Goal: Information Seeking & Learning: Learn about a topic

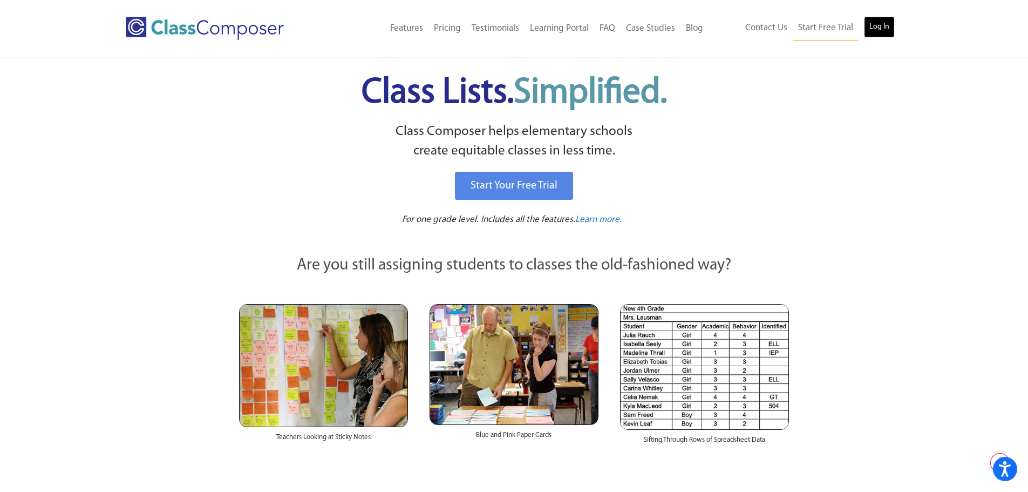
click at [885, 26] on link "Log In" at bounding box center [879, 27] width 31 height 22
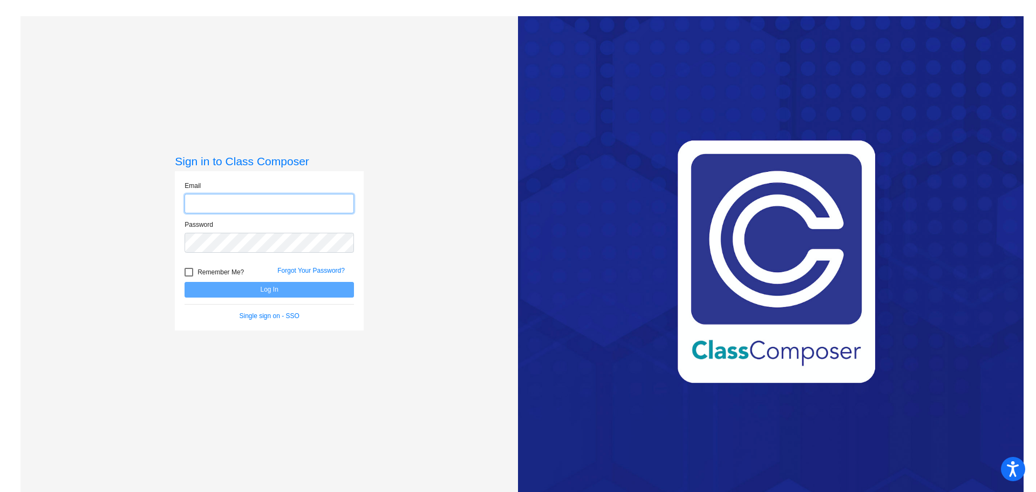
type input "[EMAIL_ADDRESS][DOMAIN_NAME]"
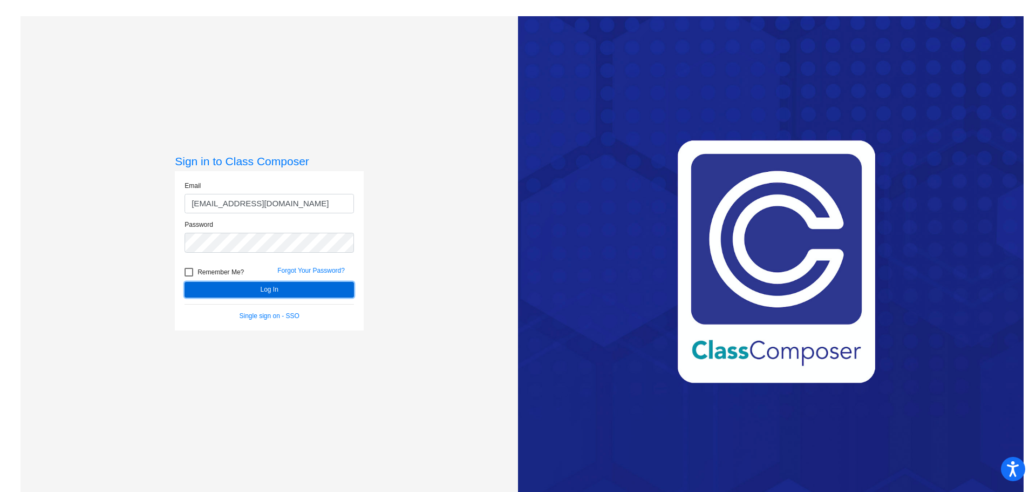
click at [308, 288] on button "Log In" at bounding box center [269, 290] width 169 height 16
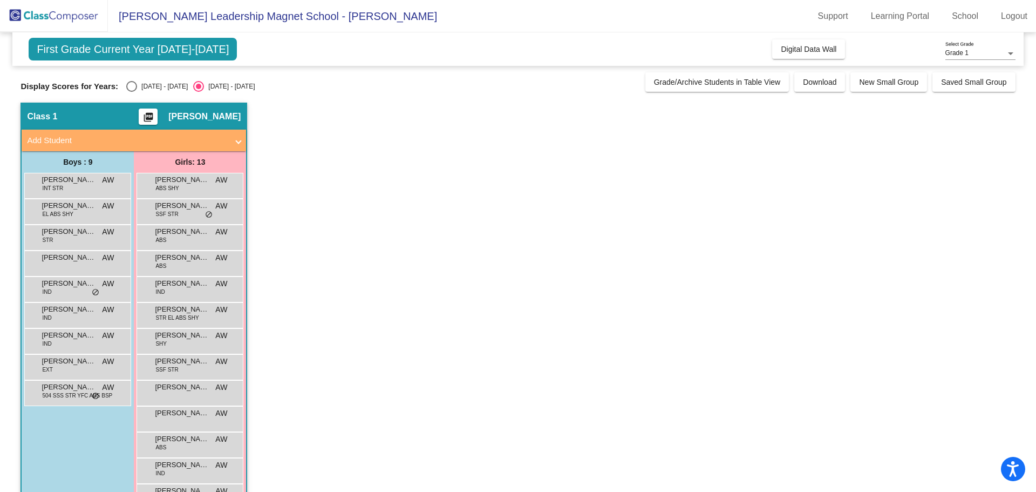
click at [137, 84] on div "[DATE] - [DATE]" at bounding box center [162, 87] width 51 height 10
click at [132, 92] on input "[DATE] - [DATE]" at bounding box center [131, 92] width 1 height 1
radio input "true"
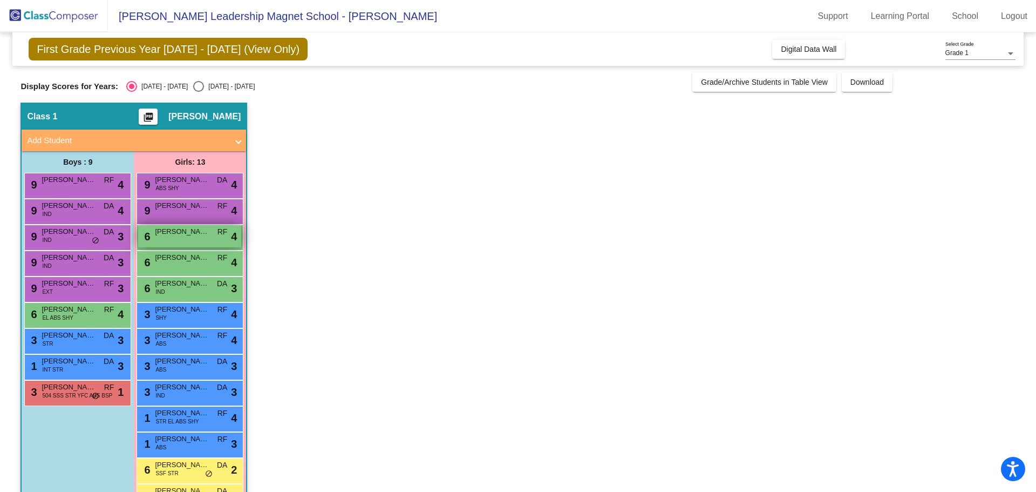
click at [191, 247] on div "6 [PERSON_NAME] RF lock do_not_disturb_alt 4" at bounding box center [189, 236] width 103 height 22
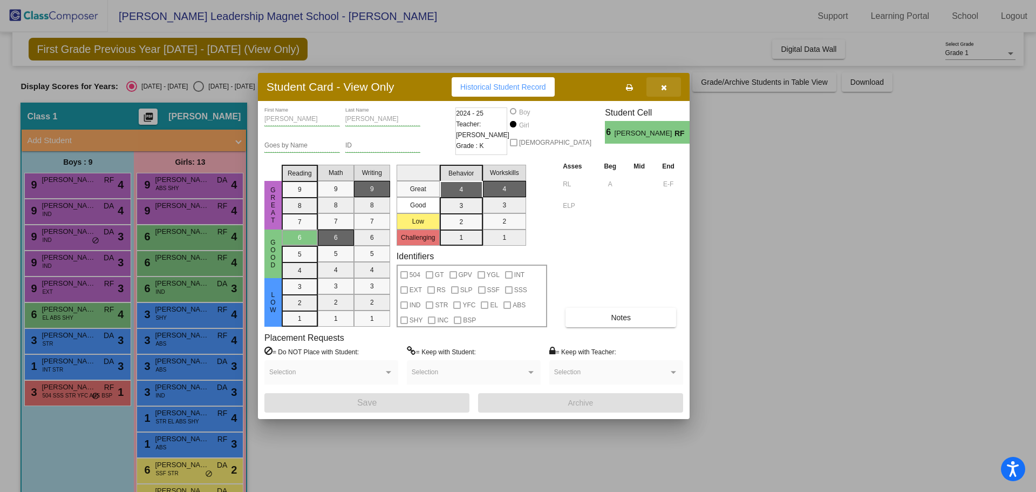
drag, startPoint x: 665, startPoint y: 83, endPoint x: 665, endPoint y: 71, distance: 11.9
click at [664, 70] on div "Student Card - View Only Historical Student Record [PERSON_NAME] First Name [PE…" at bounding box center [518, 246] width 1036 height 492
click at [662, 85] on icon "button" at bounding box center [664, 88] width 6 height 8
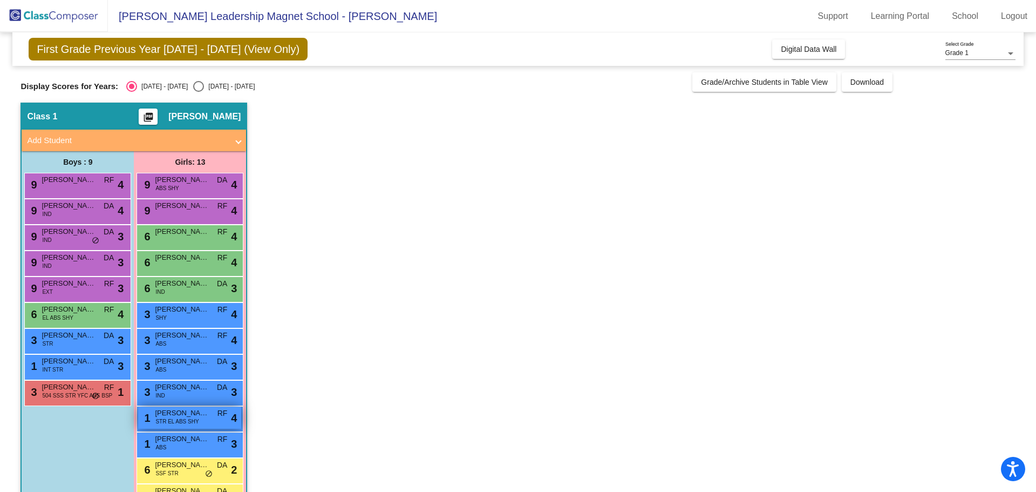
click at [202, 427] on div "1 [PERSON_NAME] STR EL ABS SHY RF lock do_not_disturb_alt 4" at bounding box center [189, 417] width 103 height 22
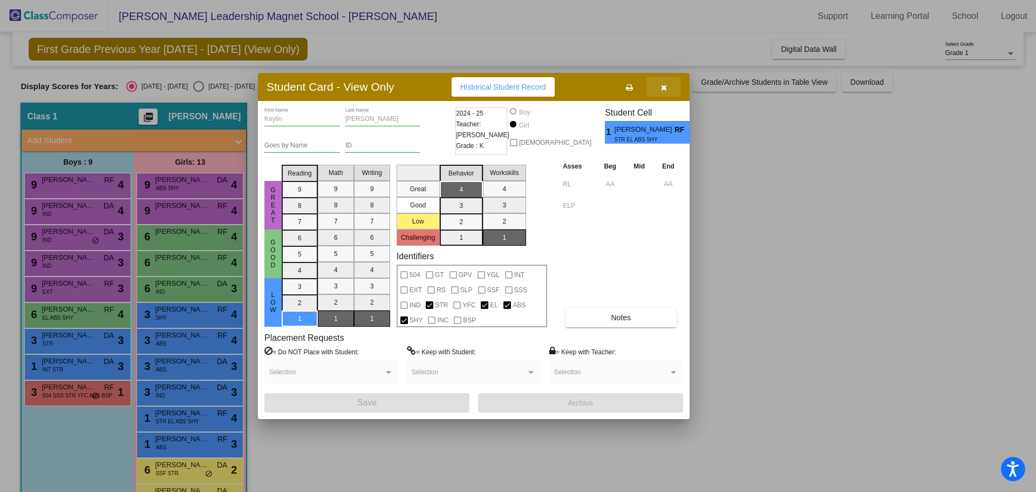
click at [665, 85] on icon "button" at bounding box center [664, 88] width 6 height 8
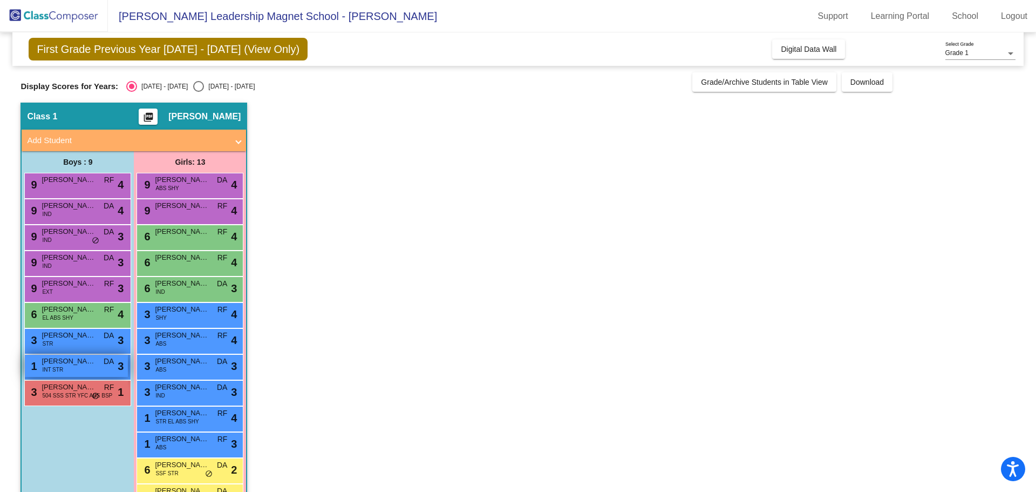
click at [73, 367] on div "1 [PERSON_NAME] INT STR DA lock do_not_disturb_alt 3" at bounding box center [76, 366] width 103 height 22
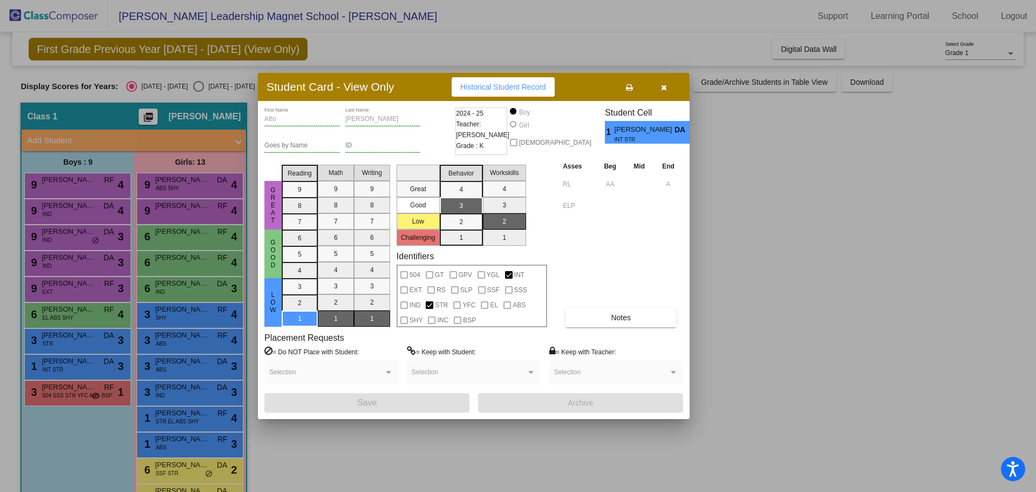
click at [664, 86] on icon "button" at bounding box center [664, 88] width 6 height 8
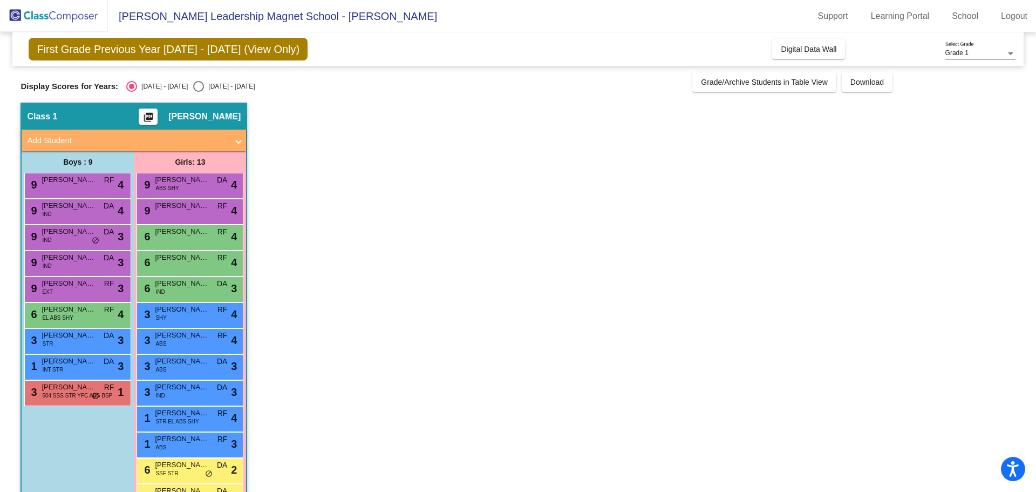
scroll to position [35, 0]
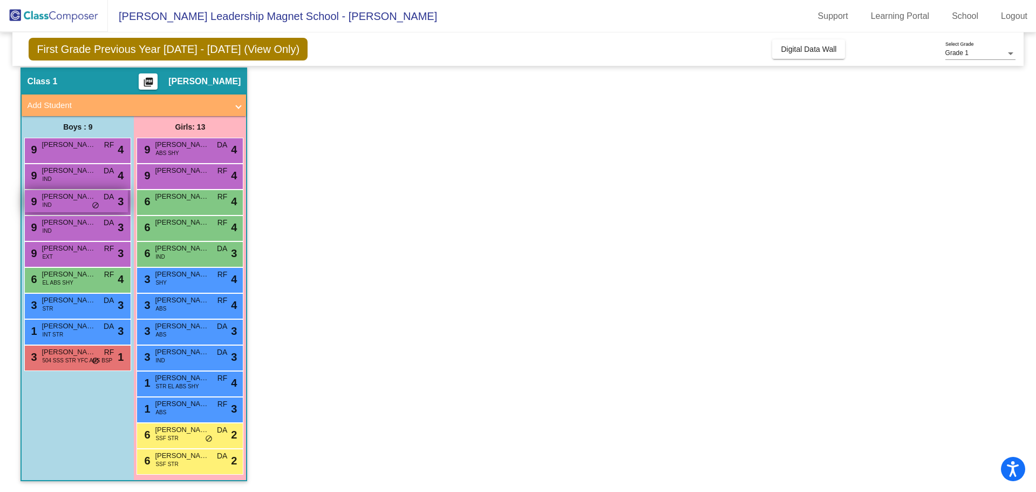
click at [78, 212] on div "9 [PERSON_NAME] IND DA lock do_not_disturb_alt 3" at bounding box center [76, 201] width 103 height 22
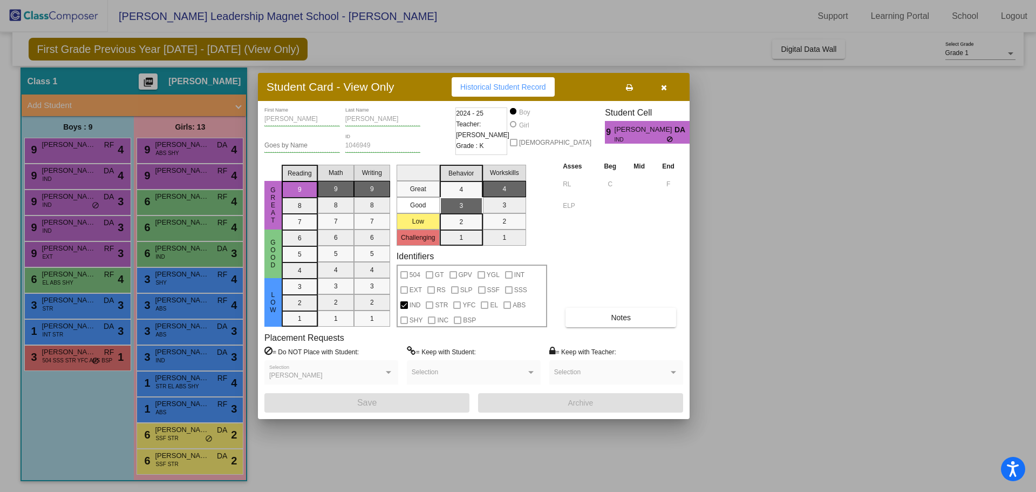
click at [663, 89] on icon "button" at bounding box center [664, 88] width 6 height 8
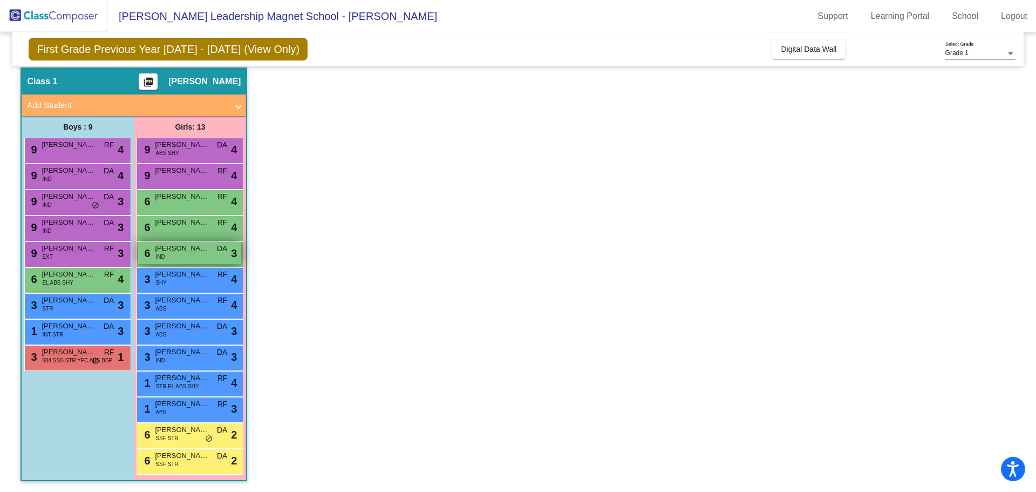
click at [185, 251] on span "[PERSON_NAME]" at bounding box center [182, 248] width 54 height 11
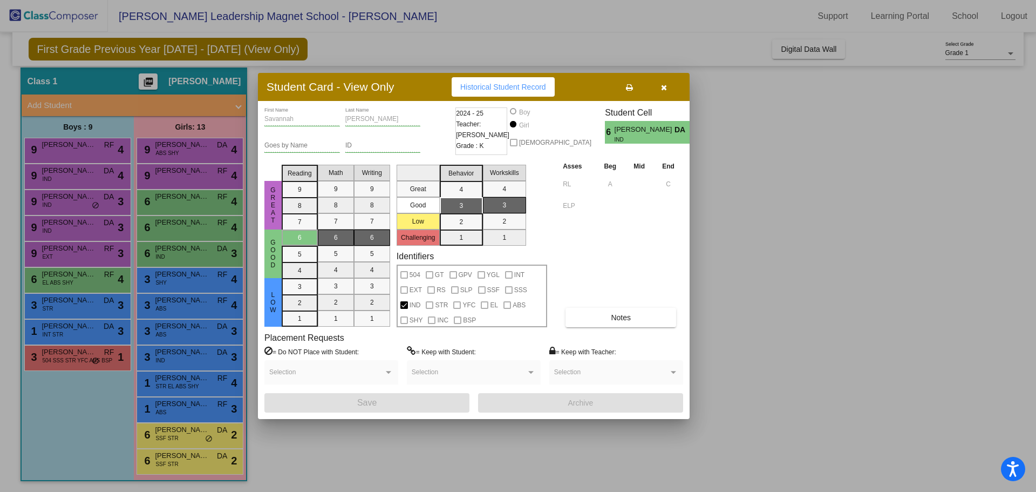
click at [665, 87] on icon "button" at bounding box center [664, 88] width 6 height 8
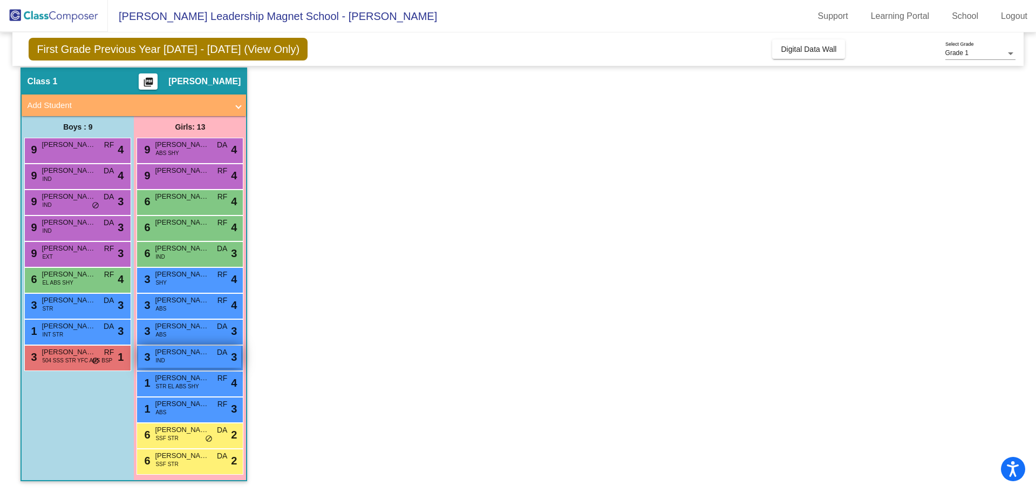
click at [171, 356] on span "[PERSON_NAME]" at bounding box center [182, 352] width 54 height 11
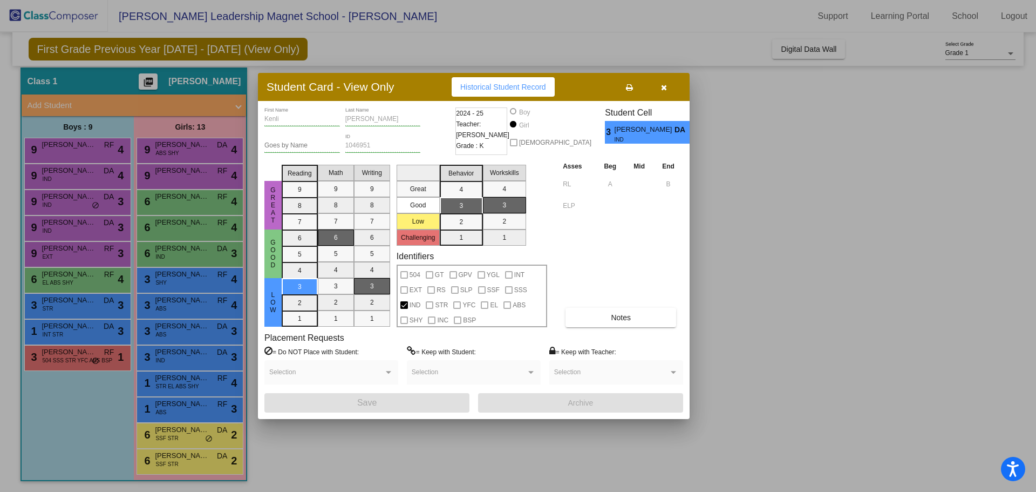
click at [667, 88] on icon "button" at bounding box center [664, 88] width 6 height 8
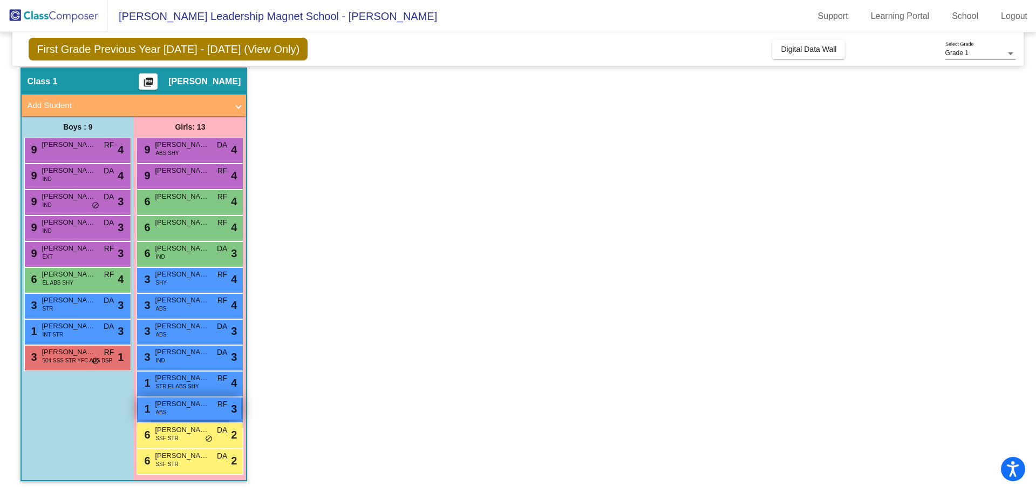
click at [168, 410] on div "1 [PERSON_NAME] ABS RF lock do_not_disturb_alt 3" at bounding box center [189, 408] width 103 height 22
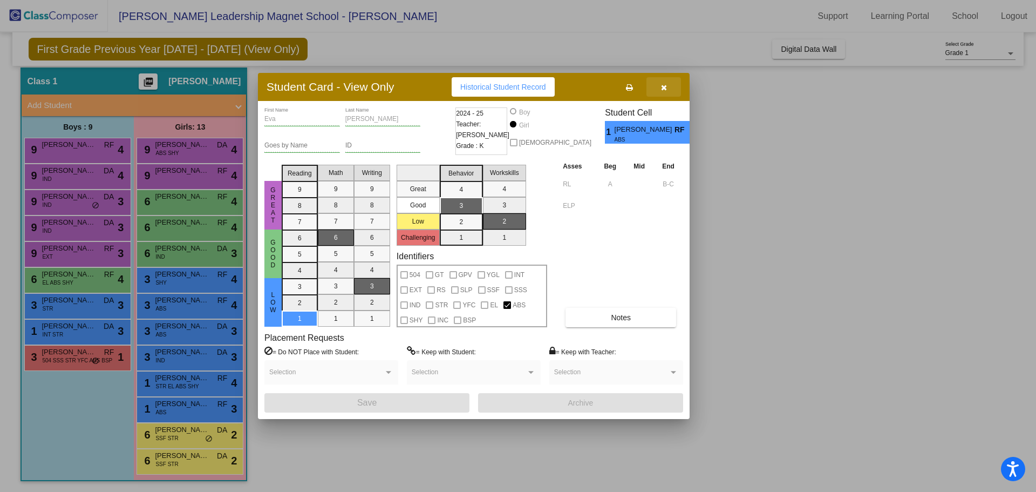
click at [665, 85] on icon "button" at bounding box center [664, 88] width 6 height 8
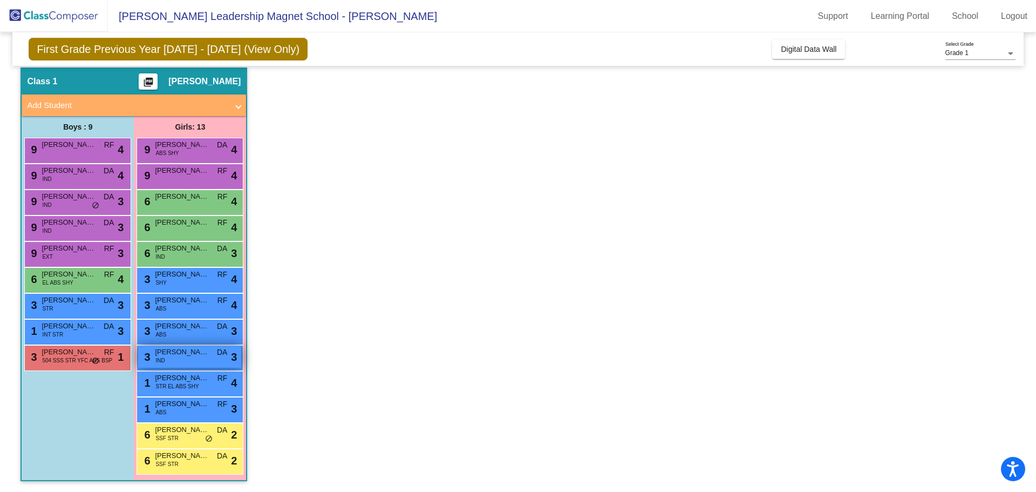
click at [172, 361] on div "3 [PERSON_NAME] IND DA lock do_not_disturb_alt 3" at bounding box center [189, 356] width 103 height 22
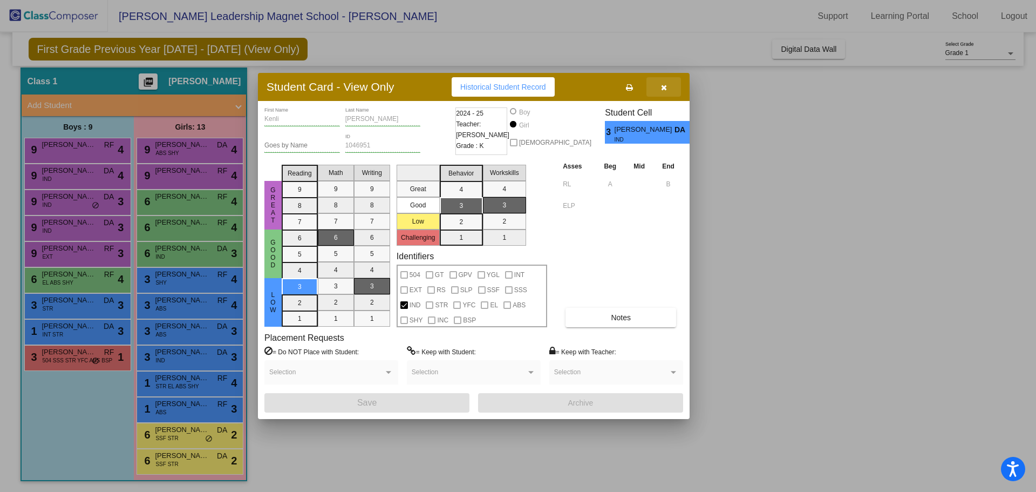
click at [665, 84] on icon "button" at bounding box center [664, 88] width 6 height 8
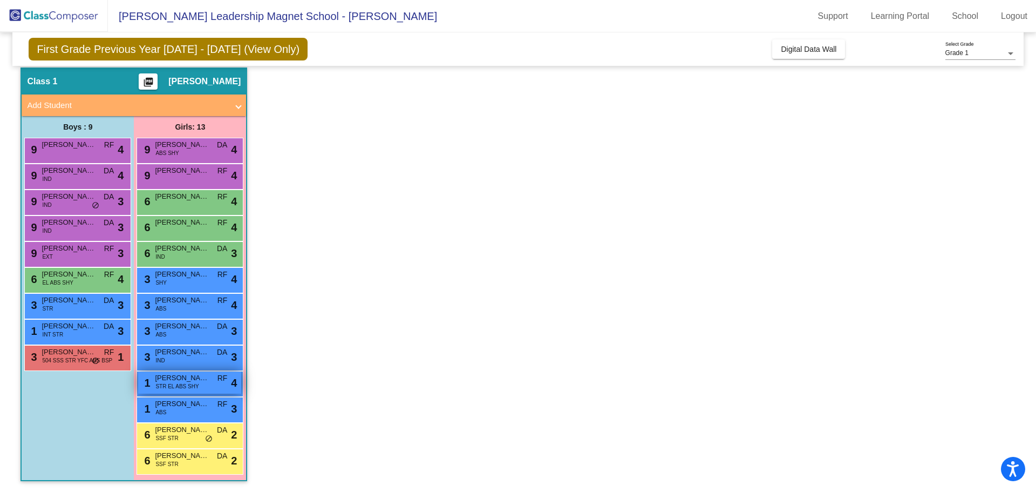
click at [182, 378] on span "[PERSON_NAME]" at bounding box center [182, 377] width 54 height 11
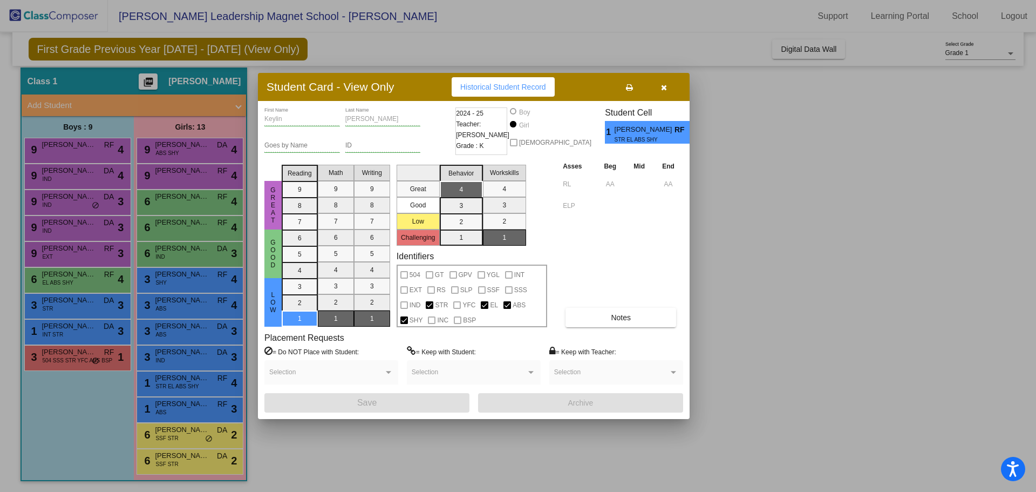
click at [664, 83] on span "button" at bounding box center [664, 87] width 6 height 9
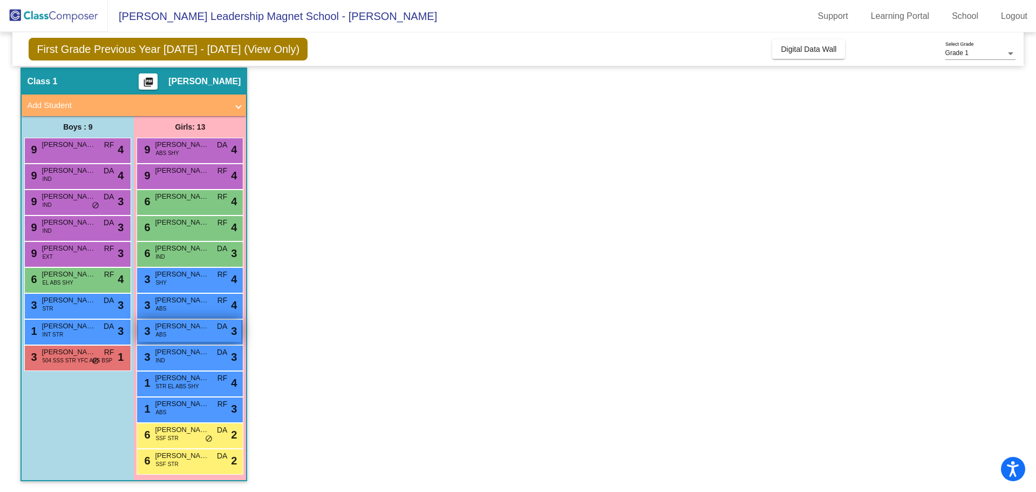
click at [172, 331] on span "[PERSON_NAME]" at bounding box center [182, 326] width 54 height 11
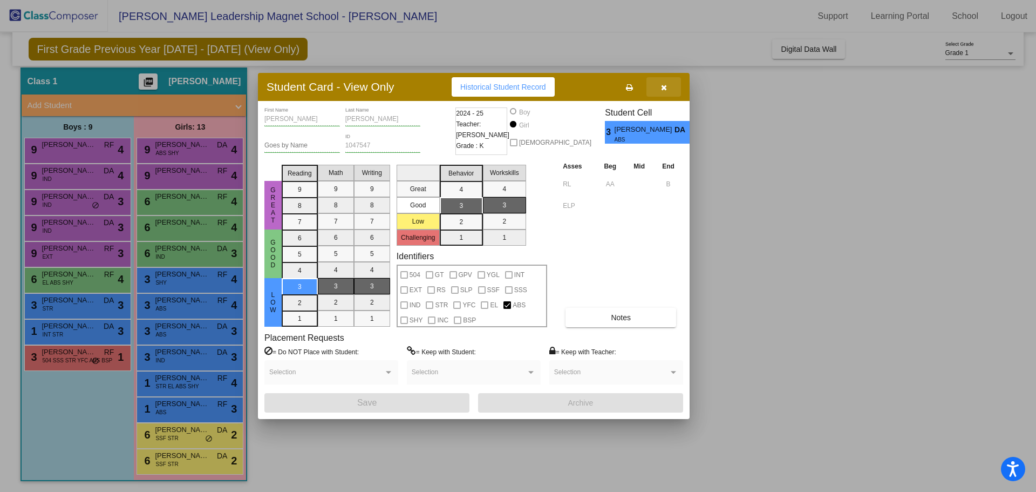
click at [667, 86] on icon "button" at bounding box center [664, 88] width 6 height 8
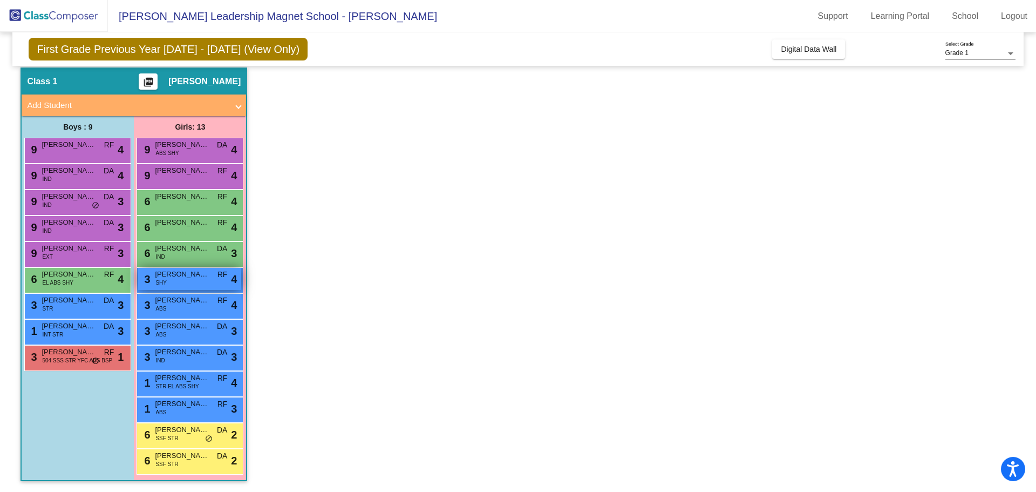
click at [179, 272] on span "[PERSON_NAME]" at bounding box center [182, 274] width 54 height 11
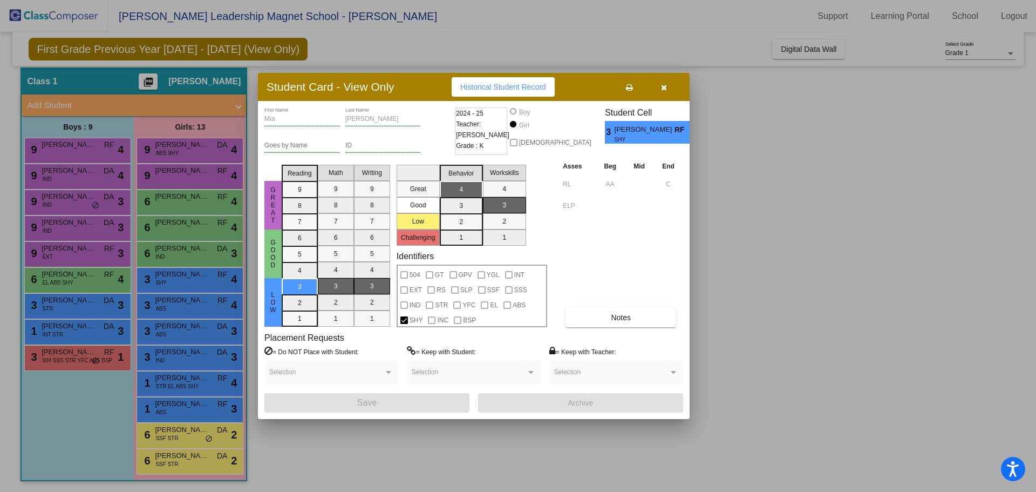
click at [659, 86] on button "button" at bounding box center [664, 86] width 35 height 19
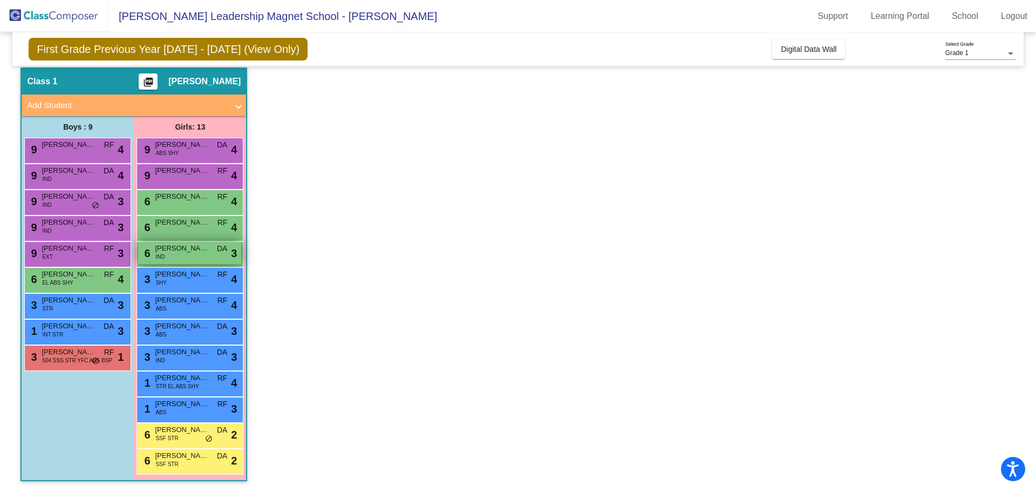
click at [179, 254] on div "6 [PERSON_NAME] IND DA lock do_not_disturb_alt 3" at bounding box center [189, 253] width 103 height 22
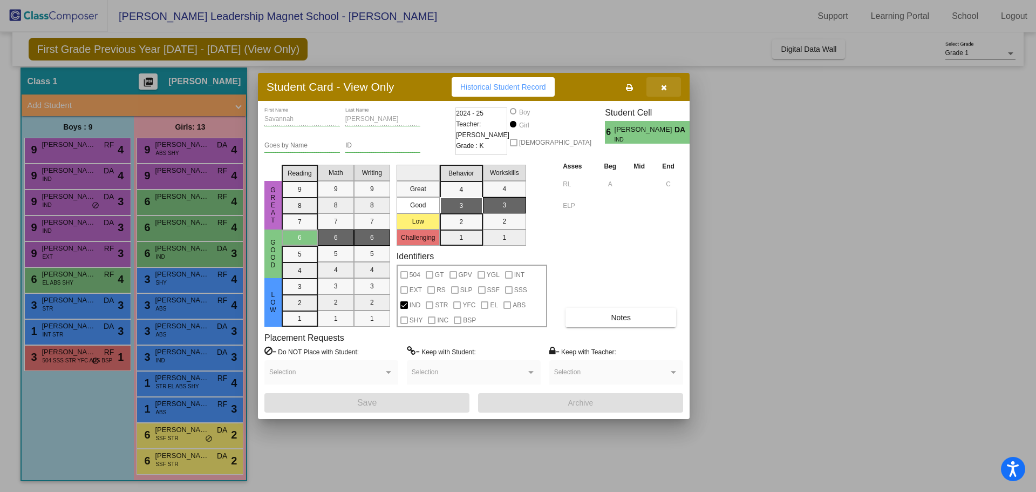
click at [663, 85] on icon "button" at bounding box center [664, 88] width 6 height 8
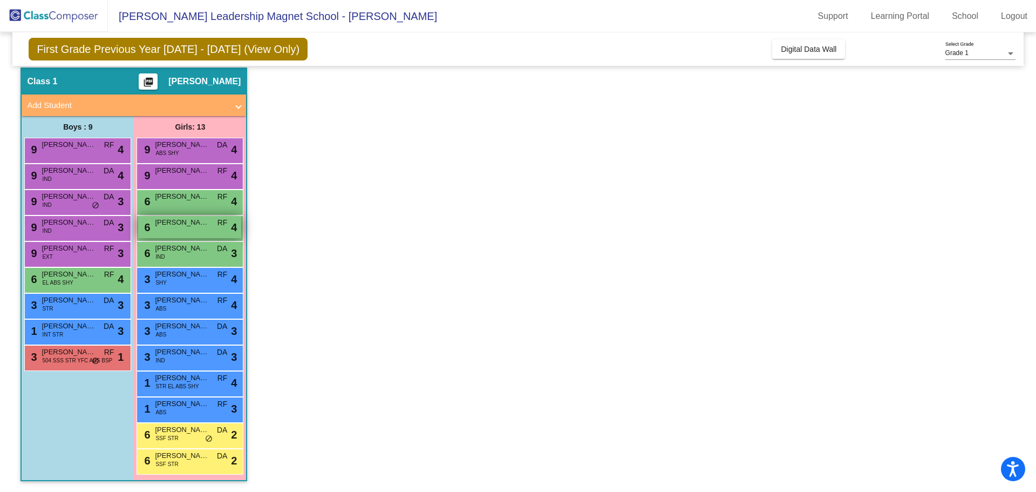
click at [171, 227] on span "[PERSON_NAME]" at bounding box center [182, 222] width 54 height 11
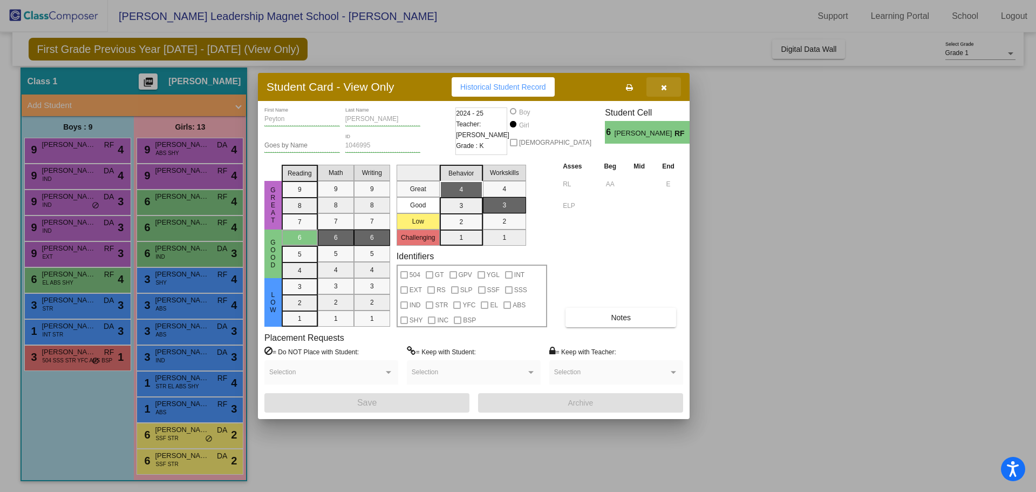
click at [660, 85] on button "button" at bounding box center [664, 86] width 35 height 19
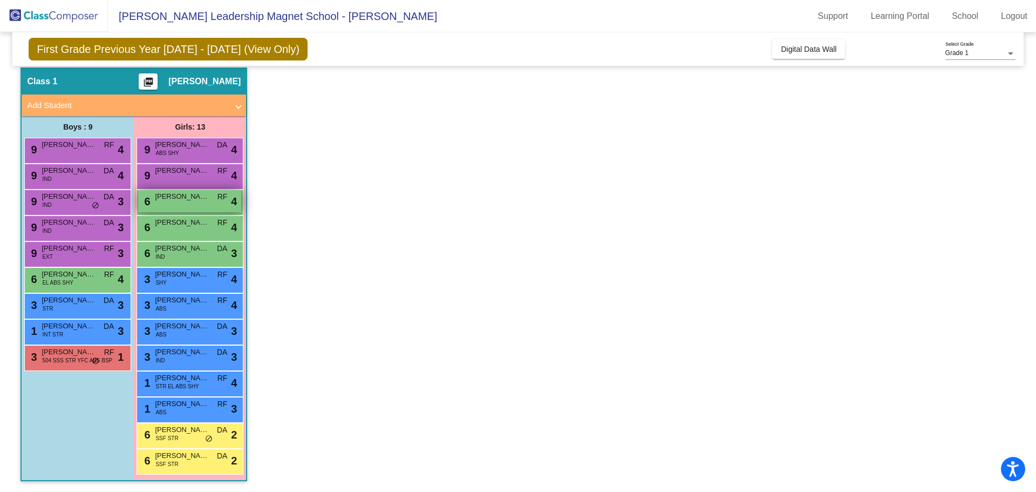
click at [171, 200] on span "[PERSON_NAME]" at bounding box center [182, 196] width 54 height 11
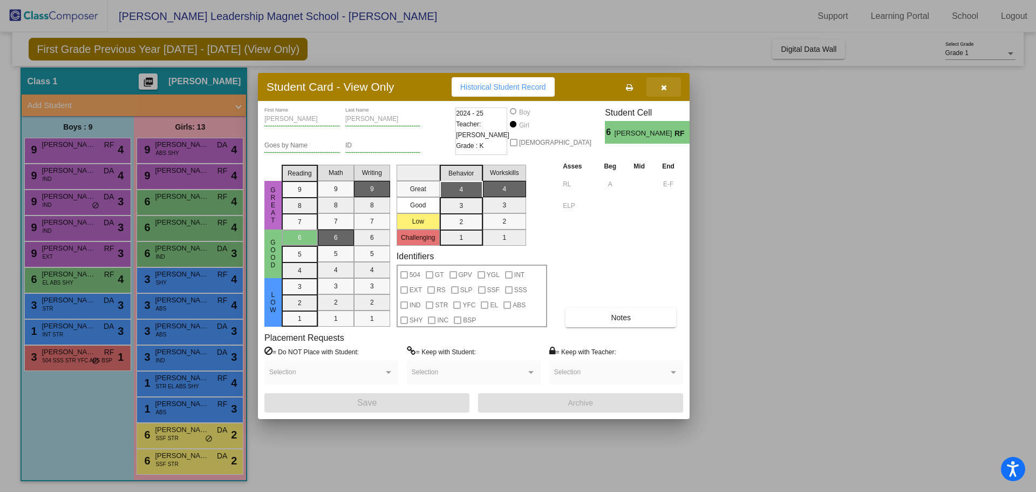
drag, startPoint x: 668, startPoint y: 88, endPoint x: 458, endPoint y: 127, distance: 213.5
click at [666, 90] on button "button" at bounding box center [664, 86] width 35 height 19
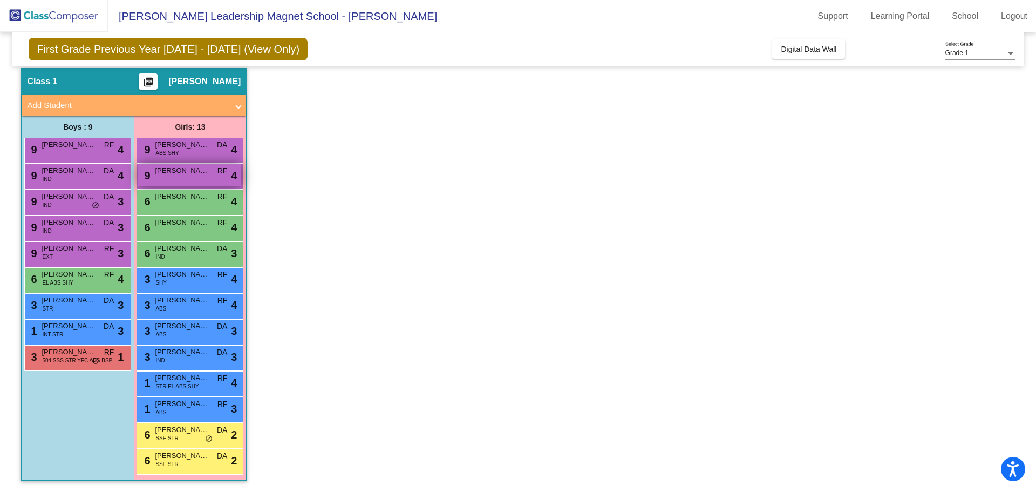
click at [179, 175] on span "[PERSON_NAME]" at bounding box center [182, 170] width 54 height 11
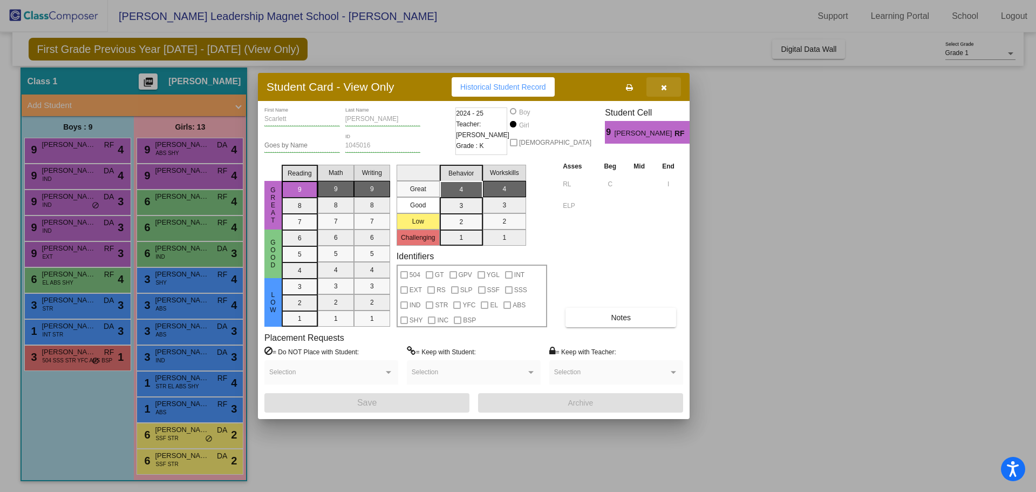
click at [661, 85] on icon "button" at bounding box center [664, 88] width 6 height 8
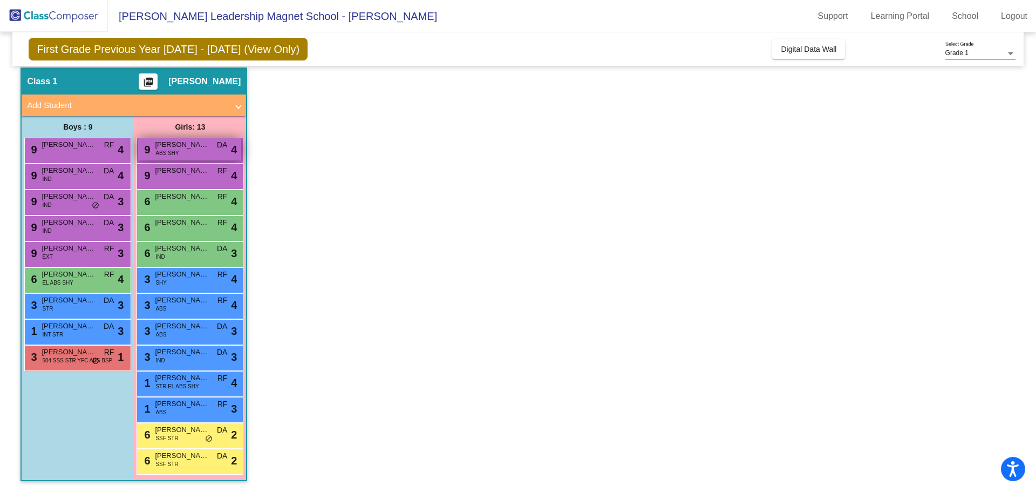
click at [166, 150] on span "ABS SHY" at bounding box center [166, 153] width 23 height 8
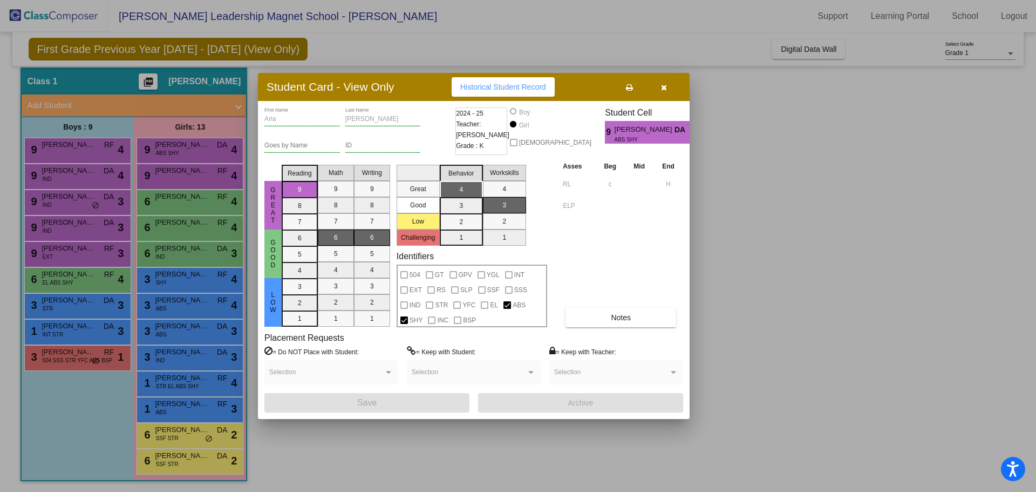
click at [662, 87] on icon "button" at bounding box center [664, 88] width 6 height 8
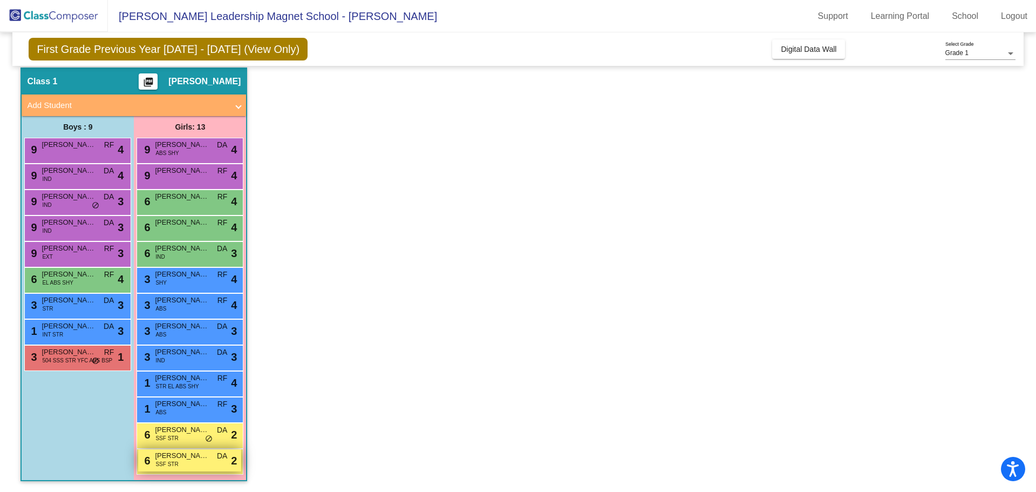
click at [206, 462] on div "6 [PERSON_NAME] SSF STR DA lock do_not_disturb_alt 2" at bounding box center [189, 460] width 103 height 22
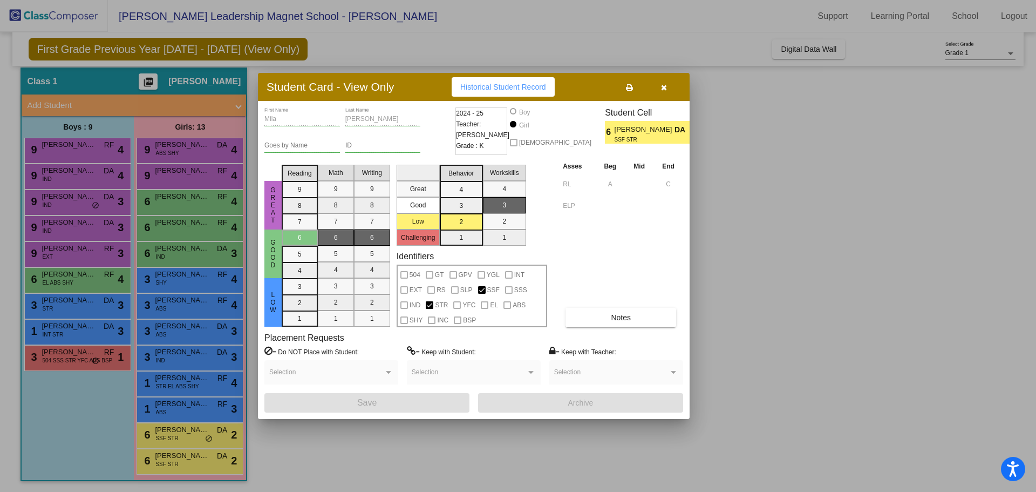
click at [668, 85] on button "button" at bounding box center [664, 86] width 35 height 19
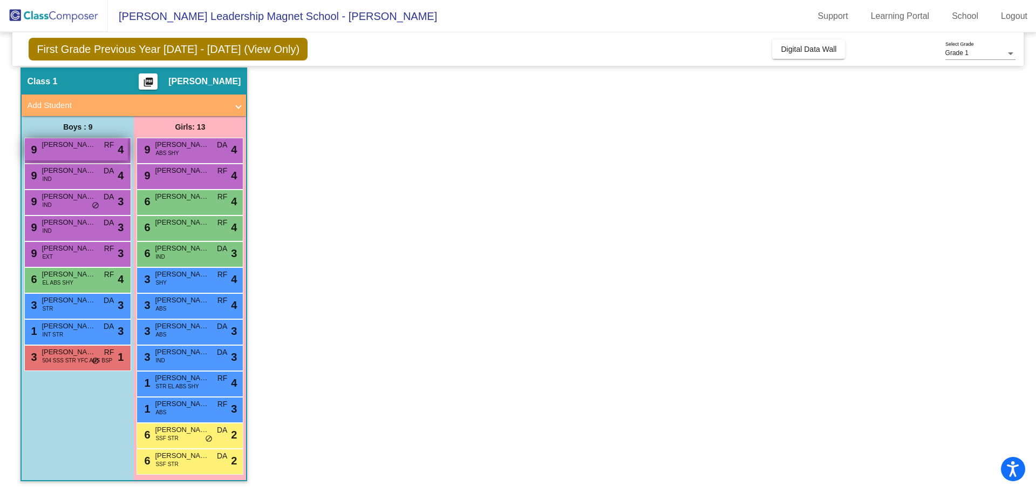
click at [63, 151] on div "9 [PERSON_NAME] RF lock do_not_disturb_alt 4" at bounding box center [76, 149] width 103 height 22
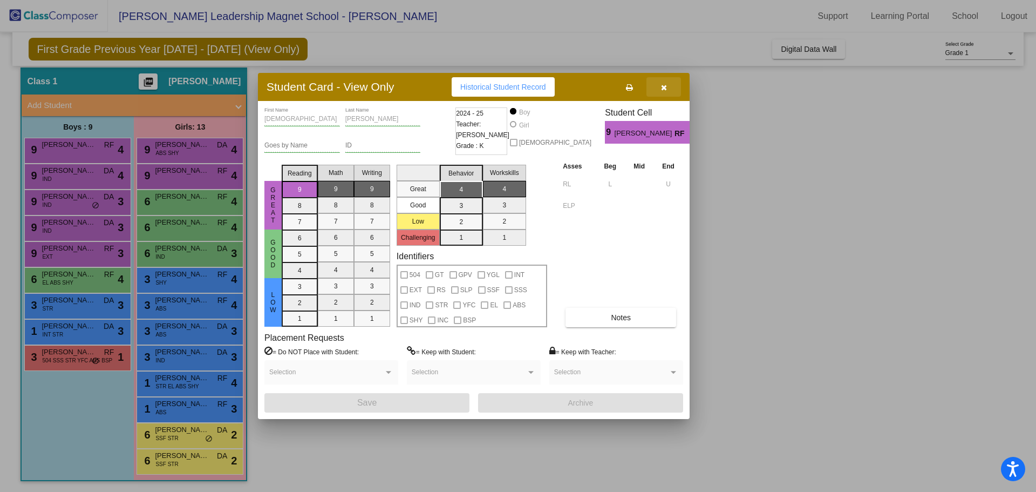
drag, startPoint x: 664, startPoint y: 91, endPoint x: 598, endPoint y: 92, distance: 66.4
click at [663, 91] on icon "button" at bounding box center [664, 88] width 6 height 8
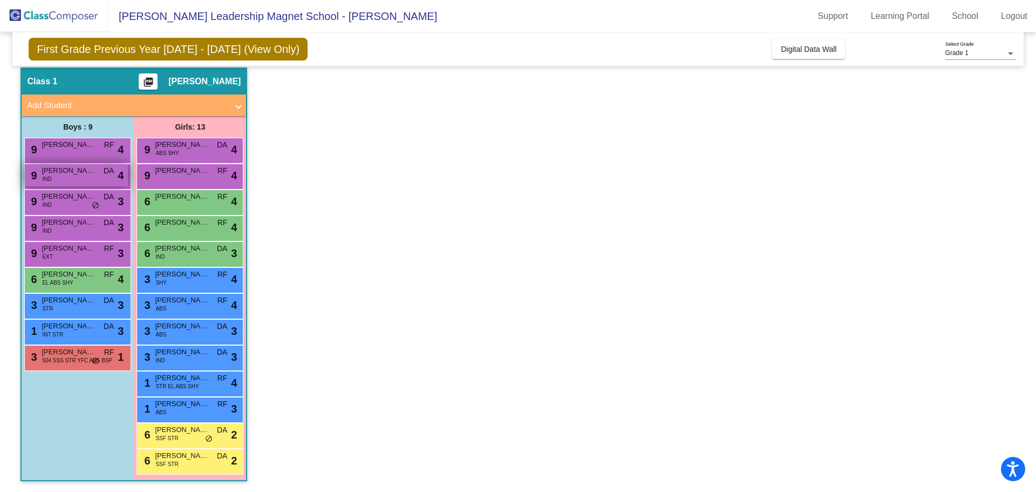
click at [65, 175] on span "[PERSON_NAME]" at bounding box center [69, 170] width 54 height 11
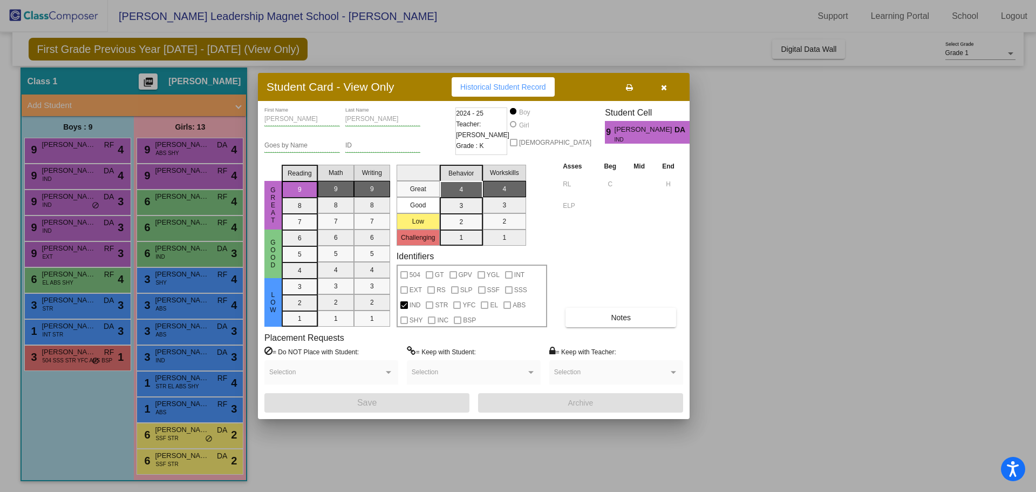
click at [664, 86] on icon "button" at bounding box center [664, 88] width 6 height 8
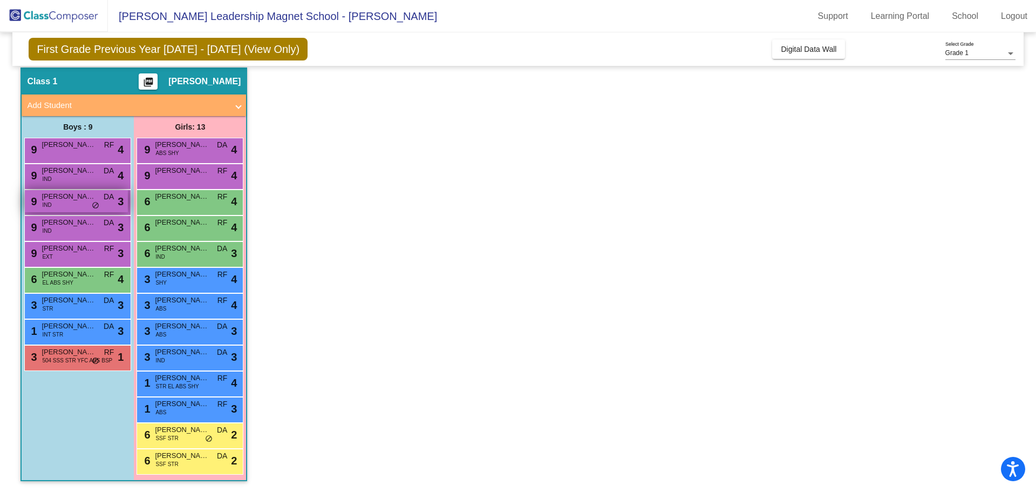
click at [62, 201] on span "[PERSON_NAME]" at bounding box center [69, 196] width 54 height 11
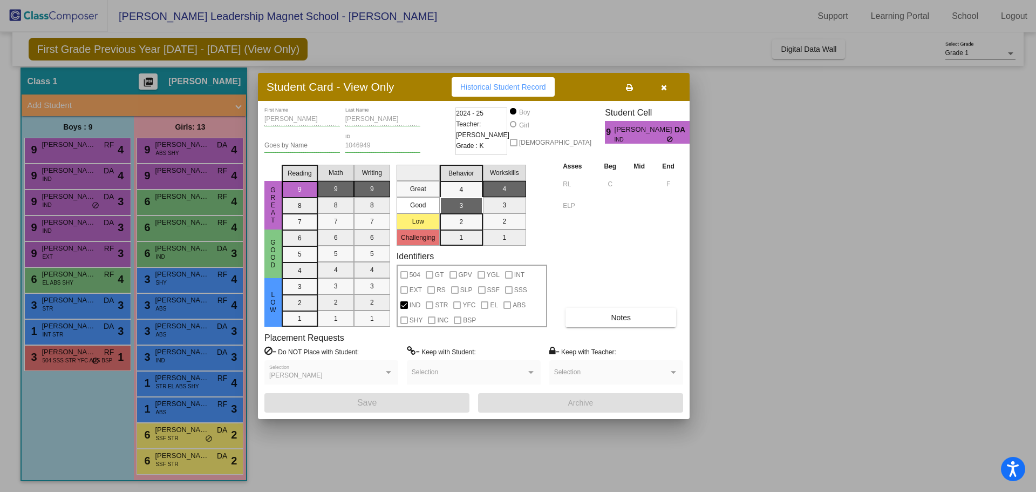
click at [669, 90] on button "button" at bounding box center [664, 86] width 35 height 19
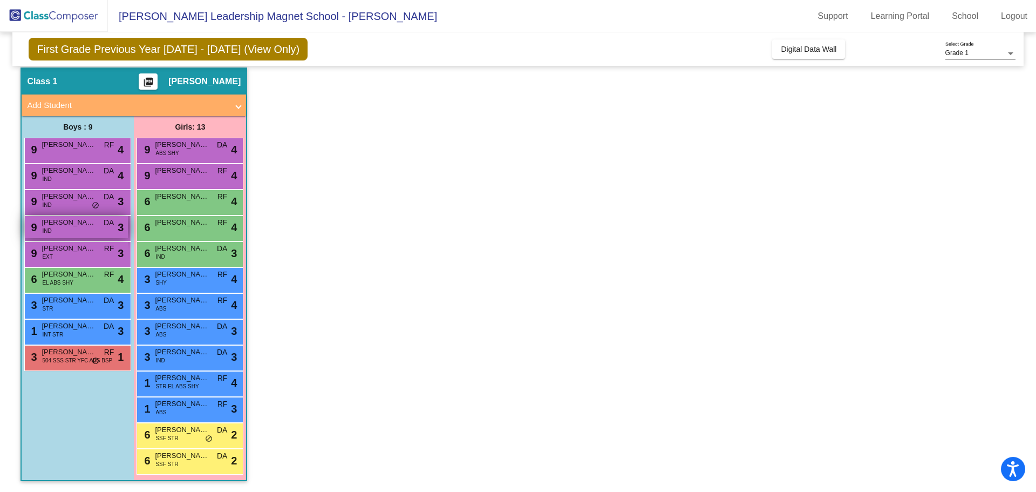
click at [67, 227] on span "[PERSON_NAME]" at bounding box center [69, 222] width 54 height 11
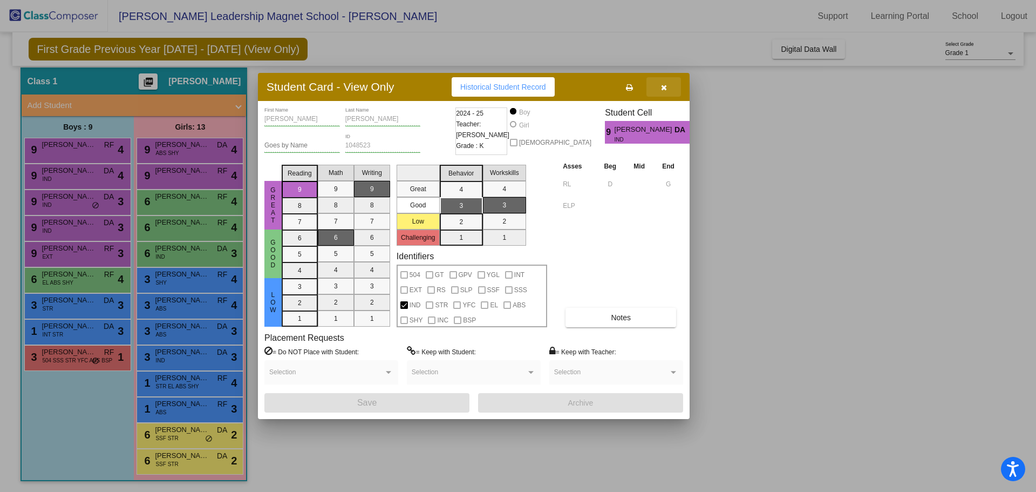
click at [663, 93] on button "button" at bounding box center [664, 86] width 35 height 19
